Goal: Task Accomplishment & Management: Manage account settings

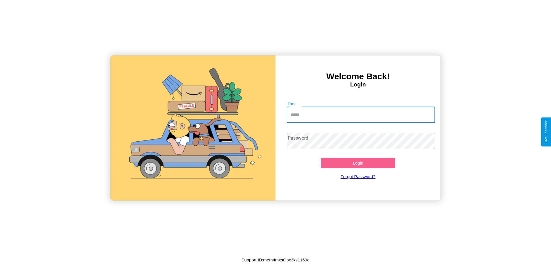
click at [361, 114] on input "Email" at bounding box center [361, 115] width 149 height 16
type input "**********"
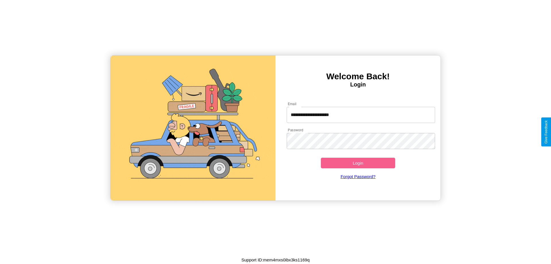
click at [358, 163] on button "Login" at bounding box center [358, 162] width 74 height 11
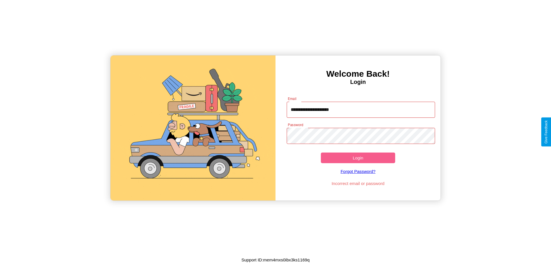
click at [358, 157] on button "Login" at bounding box center [358, 157] width 74 height 11
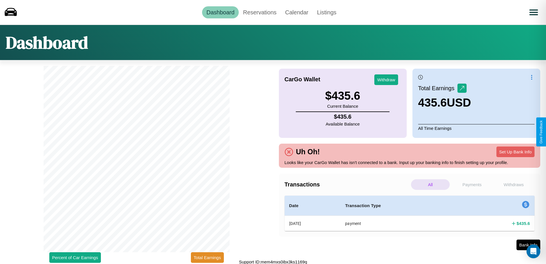
click at [514, 184] on p "Withdraws" at bounding box center [514, 184] width 39 height 11
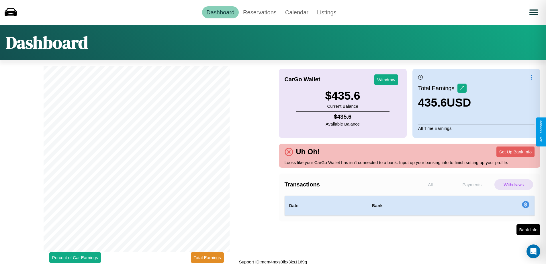
click at [472, 184] on p "Payments" at bounding box center [472, 184] width 39 height 11
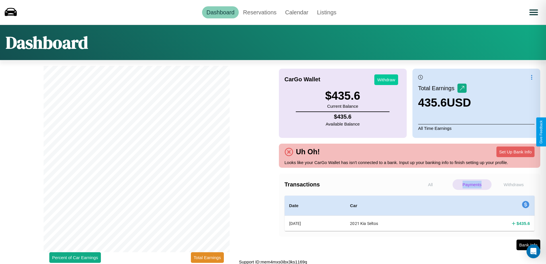
click at [386, 79] on button "Withdraw" at bounding box center [387, 79] width 24 height 11
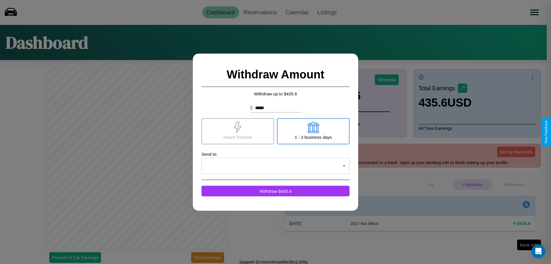
click at [313, 131] on icon at bounding box center [312, 126] width 11 height 11
